Goal: Task Accomplishment & Management: Use online tool/utility

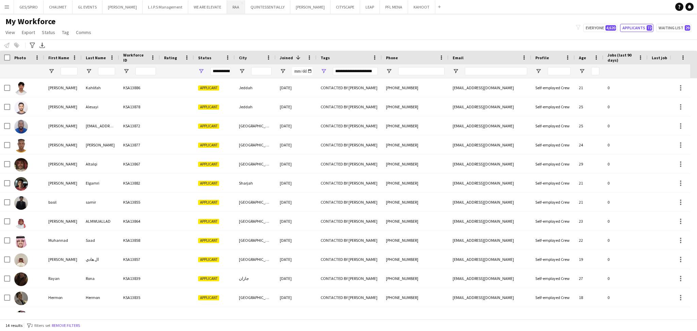
click at [227, 10] on button "RAA Close" at bounding box center [236, 6] width 18 height 13
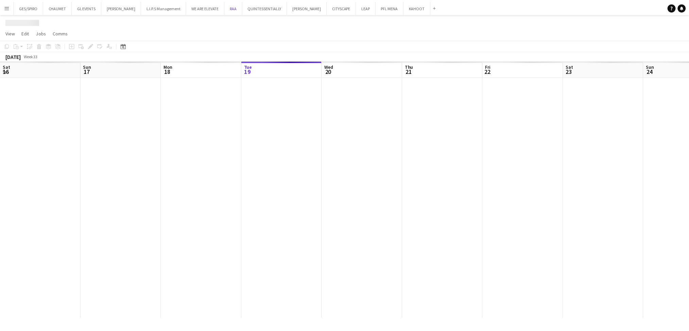
scroll to position [0, 162]
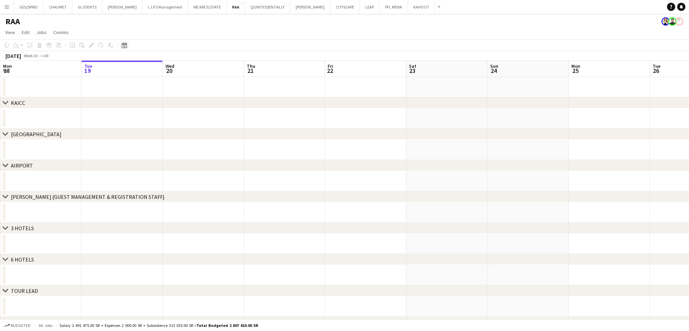
click at [124, 43] on div "Date picker" at bounding box center [124, 45] width 8 height 8
click at [138, 72] on span "Choose month and year" at bounding box center [132, 69] width 23 height 16
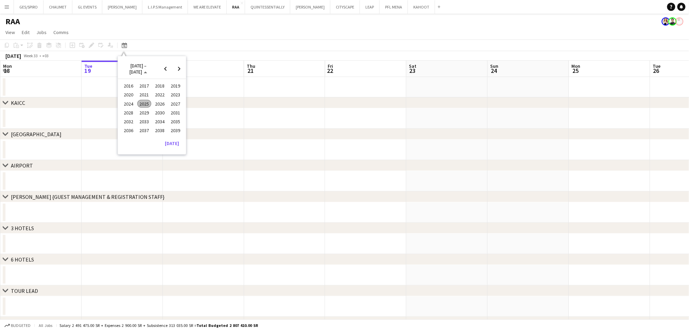
click at [145, 101] on span "2025" at bounding box center [144, 104] width 14 height 8
click at [145, 112] on span "OCT" at bounding box center [144, 113] width 14 height 8
click at [144, 139] on span "29" at bounding box center [143, 139] width 8 height 8
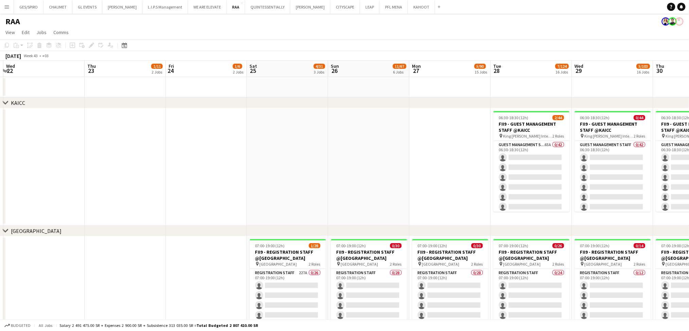
scroll to position [0, 296]
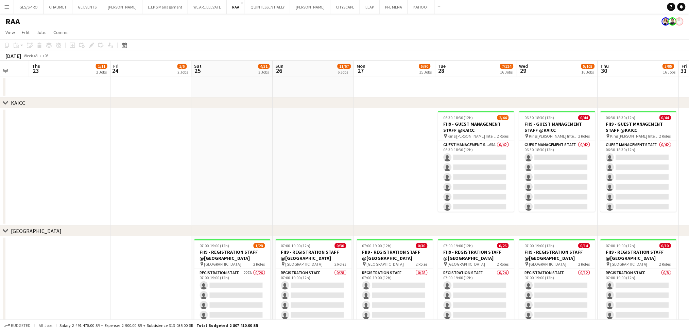
drag, startPoint x: 115, startPoint y: 190, endPoint x: 353, endPoint y: 192, distance: 238.1
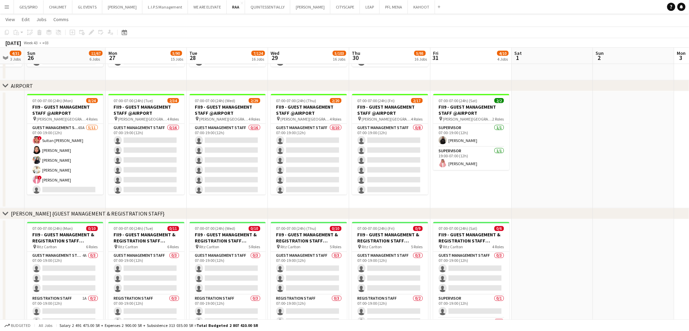
scroll to position [0, 241]
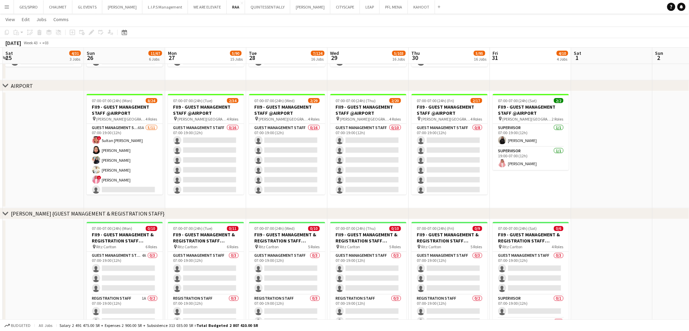
drag, startPoint x: 189, startPoint y: 181, endPoint x: 0, endPoint y: 187, distance: 189.2
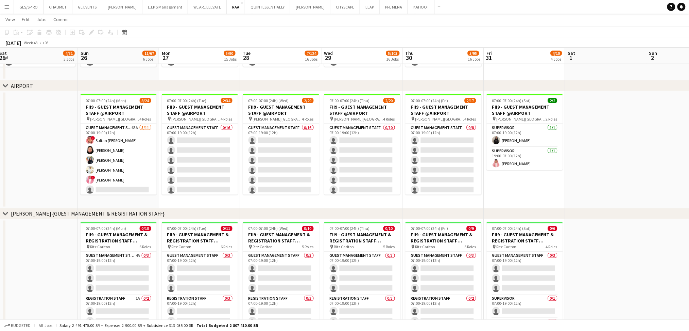
drag, startPoint x: 8, startPoint y: 176, endPoint x: 2, endPoint y: 172, distance: 7.0
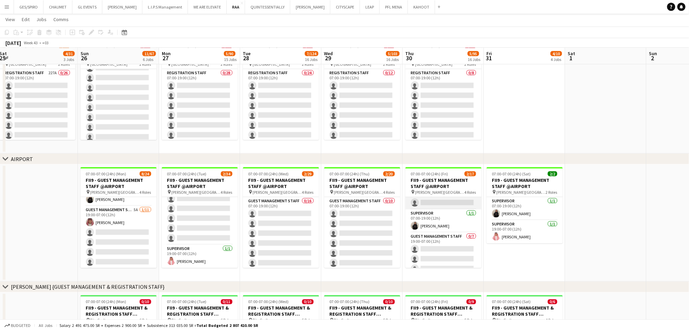
scroll to position [0, 0]
click at [635, 144] on app-date-cell at bounding box center [606, 94] width 81 height 117
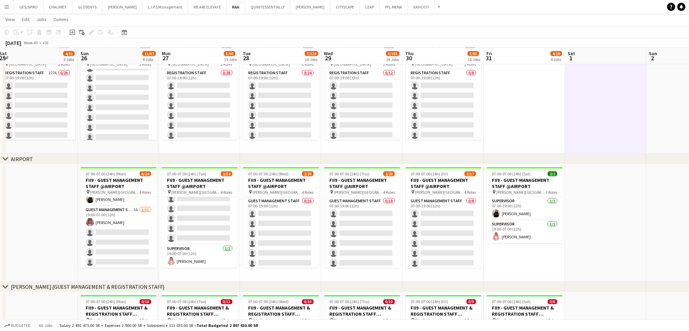
click at [667, 116] on app-date-cell at bounding box center [687, 94] width 81 height 117
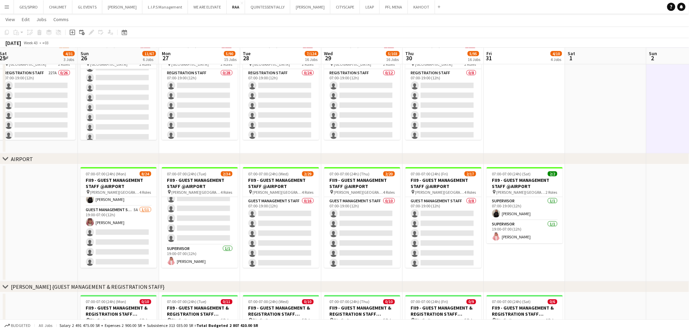
click at [614, 124] on app-date-cell at bounding box center [606, 94] width 81 height 117
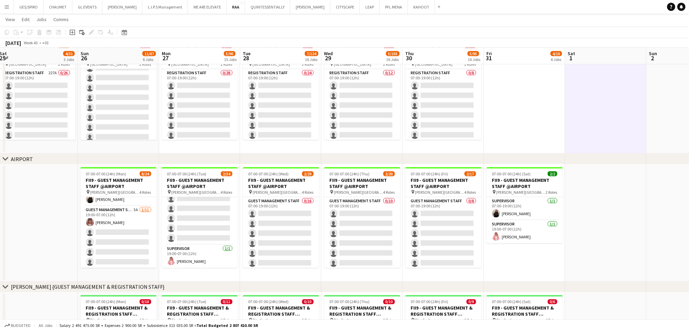
click at [545, 121] on app-date-cell at bounding box center [524, 94] width 81 height 117
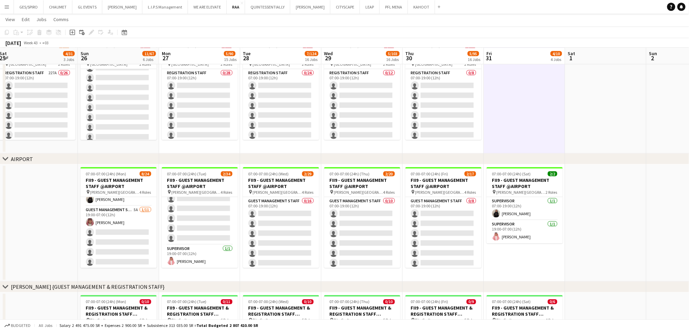
click at [455, 148] on app-date-cell "07:00-19:00 (12h) 0/10 FII9 - REGISTRATION STAFF @[GEOGRAPHIC_DATA] pin [GEOGRA…" at bounding box center [443, 94] width 81 height 117
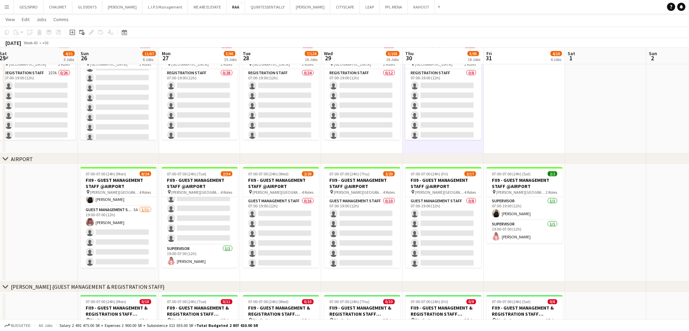
click at [380, 152] on app-date-cell "07:00-19:00 (12h) 0/14 FII9 - REGISTRATION STAFF @[GEOGRAPHIC_DATA] pin [GEOGRA…" at bounding box center [362, 94] width 81 height 117
click at [299, 150] on app-date-cell "07:00-19:00 (12h) 0/26 FII9 - REGISTRATION STAFF @[GEOGRAPHIC_DATA] pin [GEOGRA…" at bounding box center [280, 94] width 81 height 117
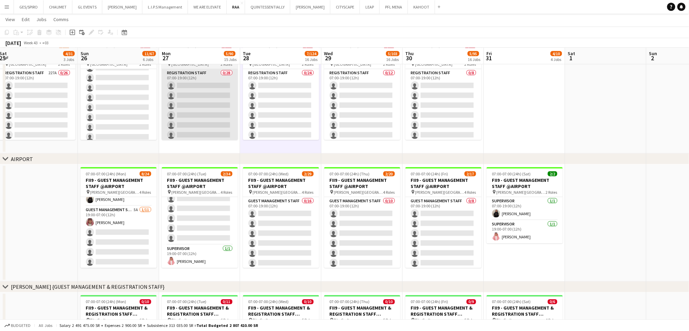
click at [211, 136] on app-card-role "Registration Staff 0/28 07:00-19:00 (12h) single-neutral-actions single-neutral…" at bounding box center [200, 213] width 76 height 289
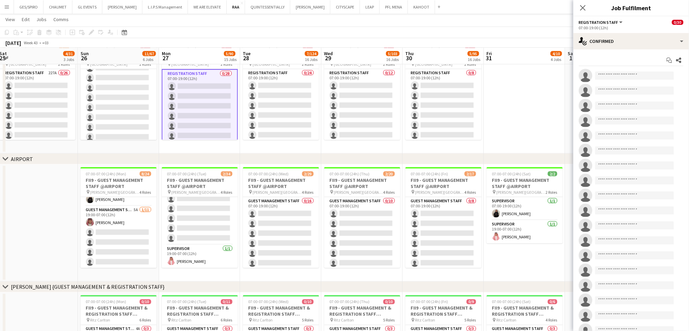
click at [209, 150] on app-date-cell "07:00-19:00 (12h) 0/30 FII9 - REGISTRATION STAFF @[GEOGRAPHIC_DATA] pin [GEOGRA…" at bounding box center [199, 94] width 81 height 117
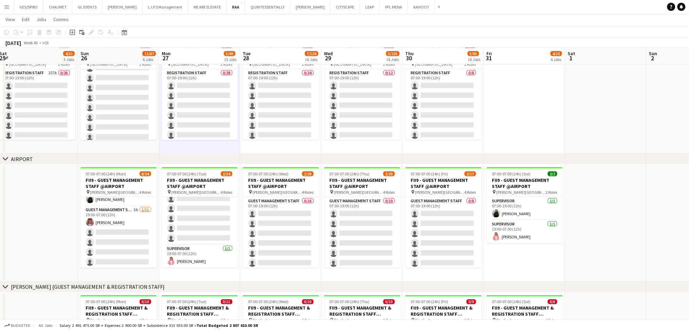
click at [683, 96] on app-date-cell at bounding box center [687, 94] width 81 height 117
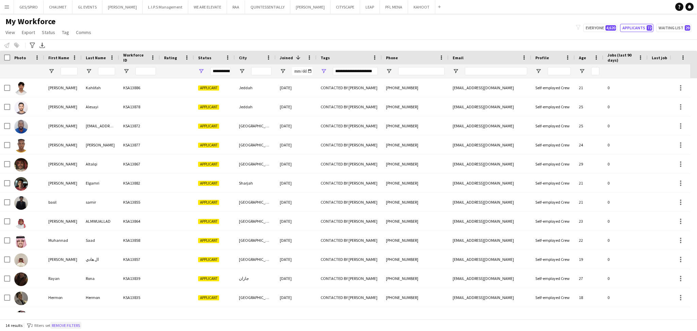
click at [81, 322] on button "Remove filters" at bounding box center [65, 324] width 31 height 7
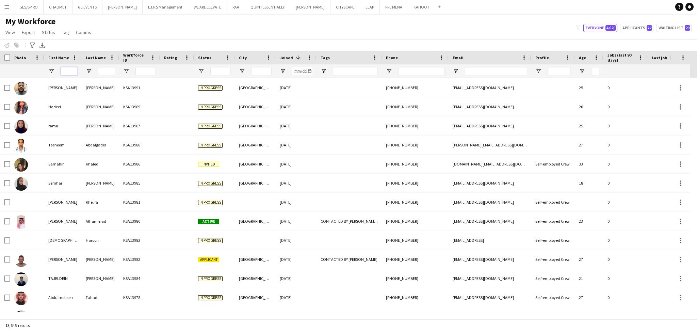
click at [67, 71] on input "First Name Filter Input" at bounding box center [69, 71] width 17 height 8
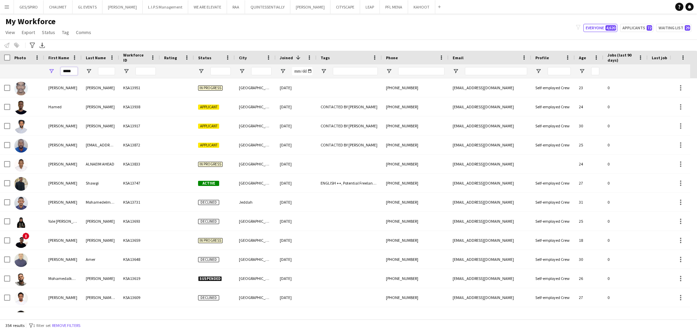
type input "*****"
click at [108, 69] on input "Last Name Filter Input" at bounding box center [106, 71] width 17 height 8
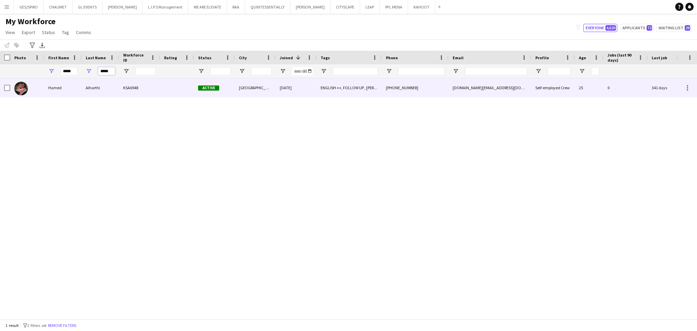
type input "*****"
click at [164, 85] on div at bounding box center [177, 87] width 34 height 19
